Goal: Browse casually

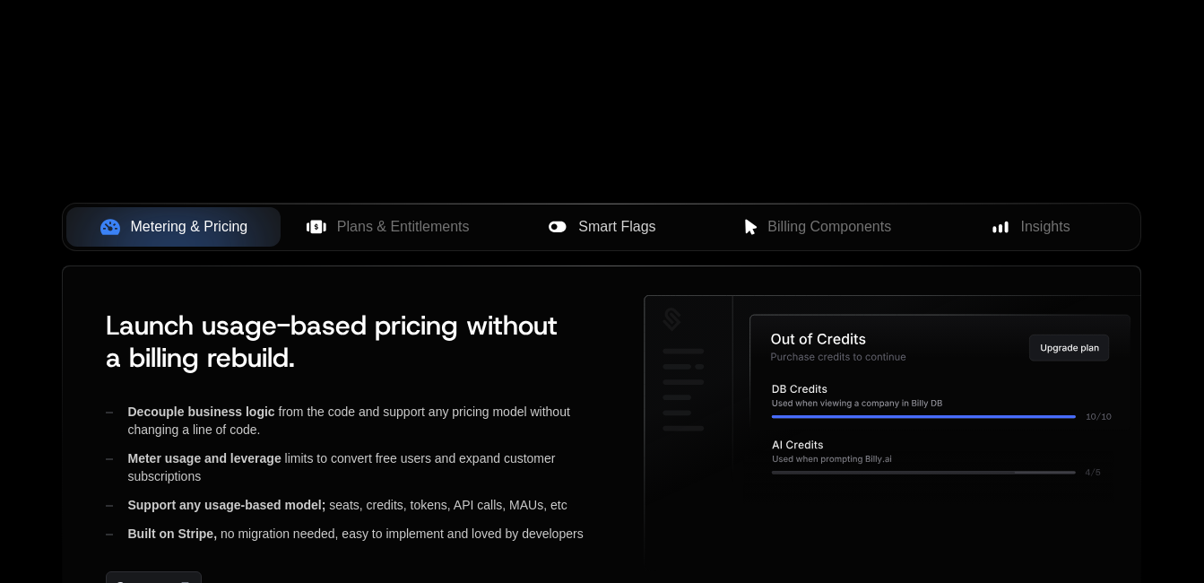
scroll to position [628, 0]
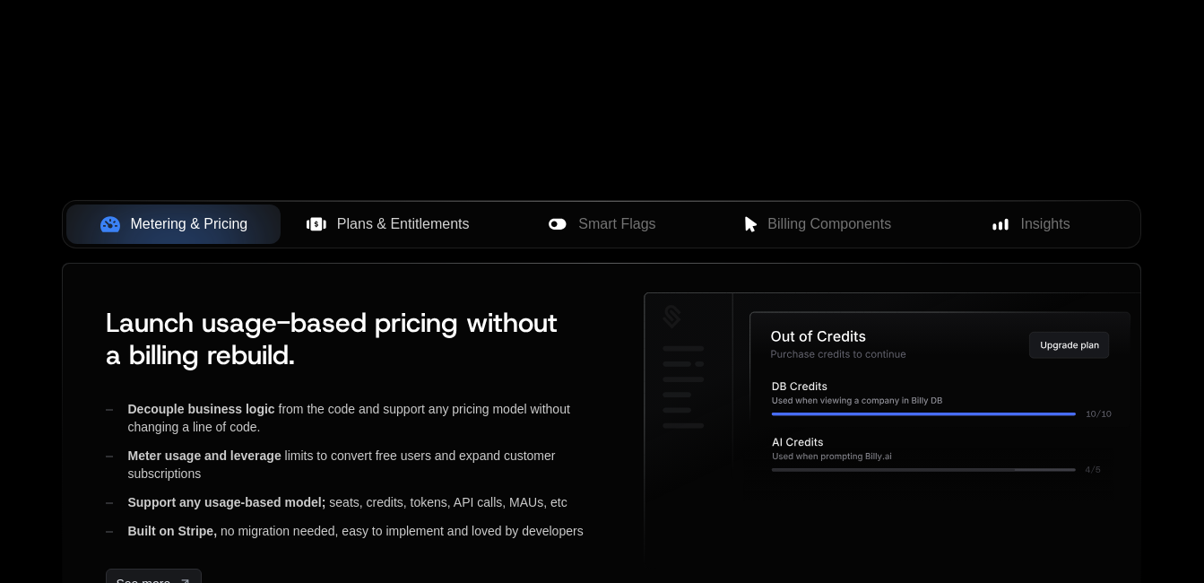
click at [428, 219] on span "Plans & Entitlements" at bounding box center [403, 224] width 133 height 22
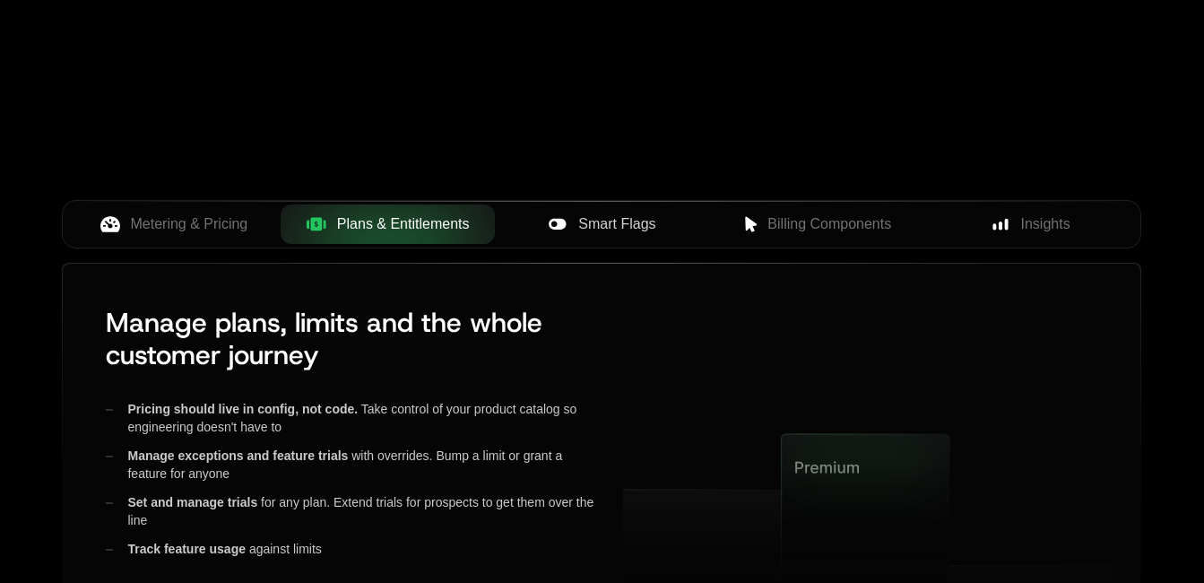
click at [641, 218] on span "Smart Flags" at bounding box center [616, 224] width 77 height 22
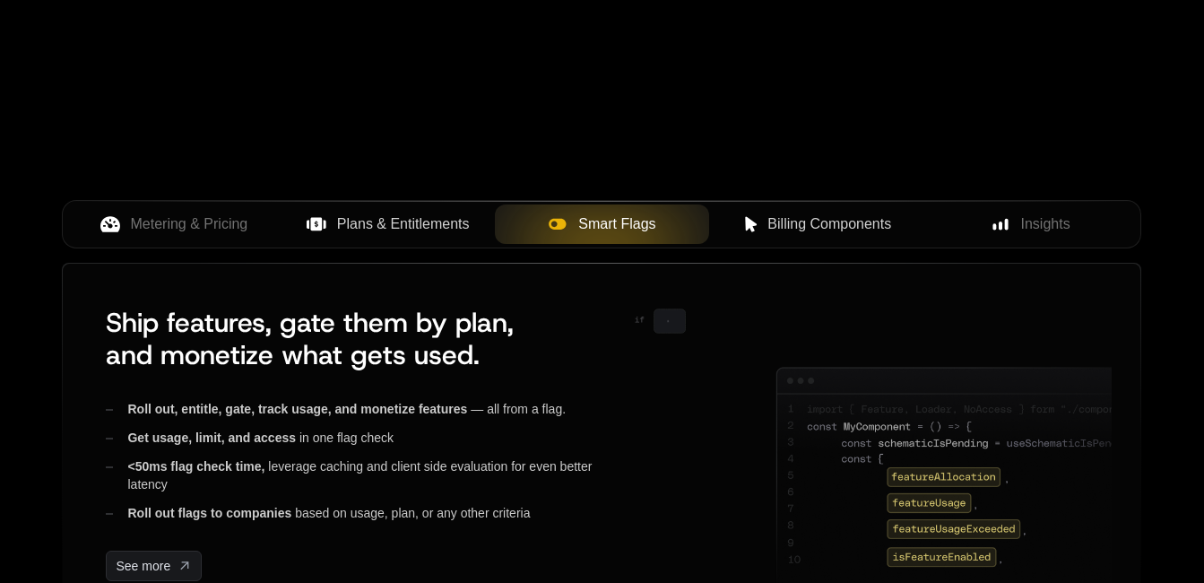
click at [836, 222] on span "Billing Components" at bounding box center [829, 224] width 124 height 22
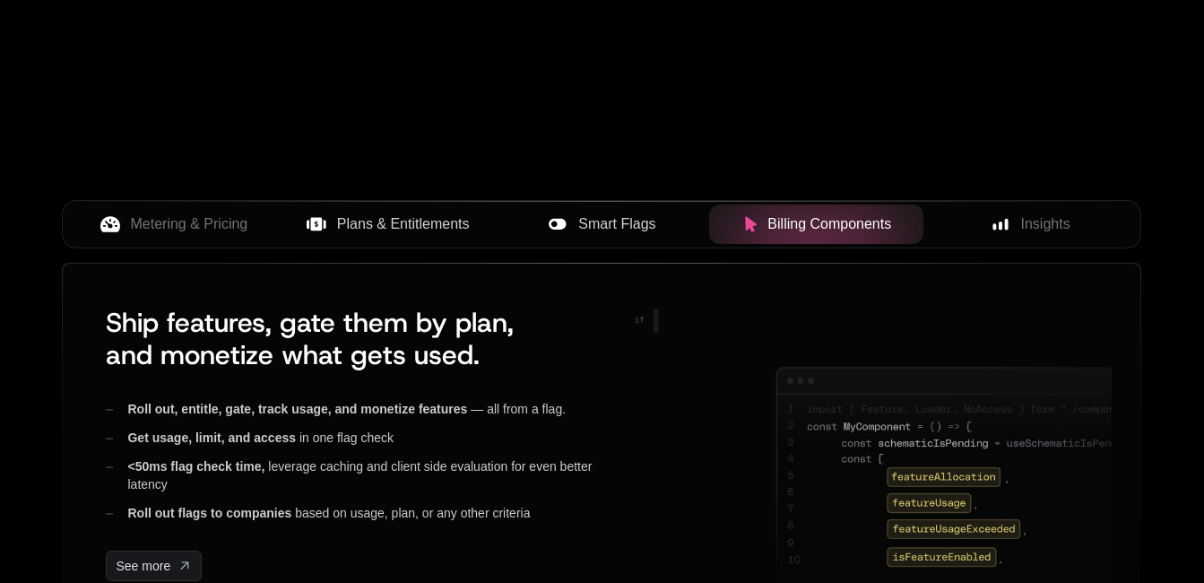
drag, startPoint x: 1009, startPoint y: 216, endPoint x: 916, endPoint y: 246, distance: 97.0
click at [1009, 215] on div "Insights" at bounding box center [1031, 224] width 186 height 22
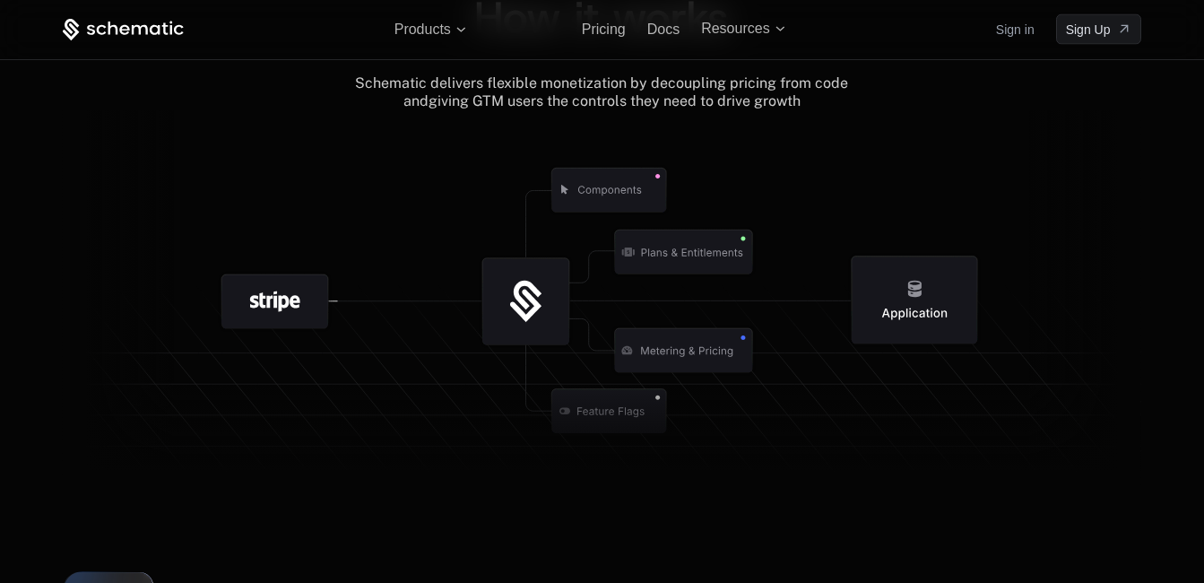
scroll to position [2086, 0]
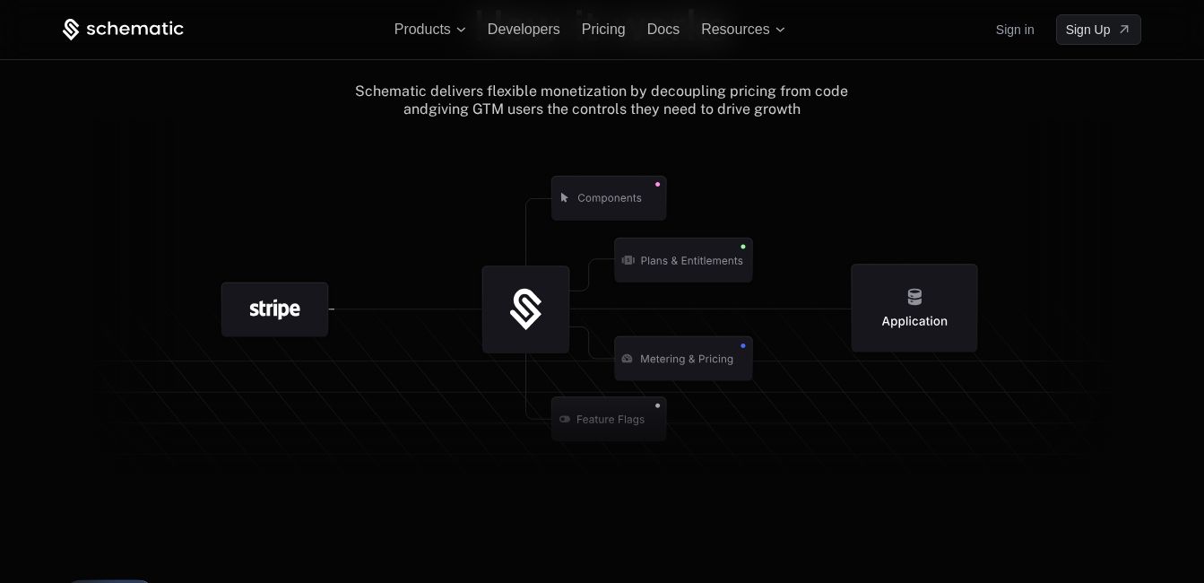
scroll to position [2086, 0]
